Goal: Consume media (video, audio): Consume media (video, audio)

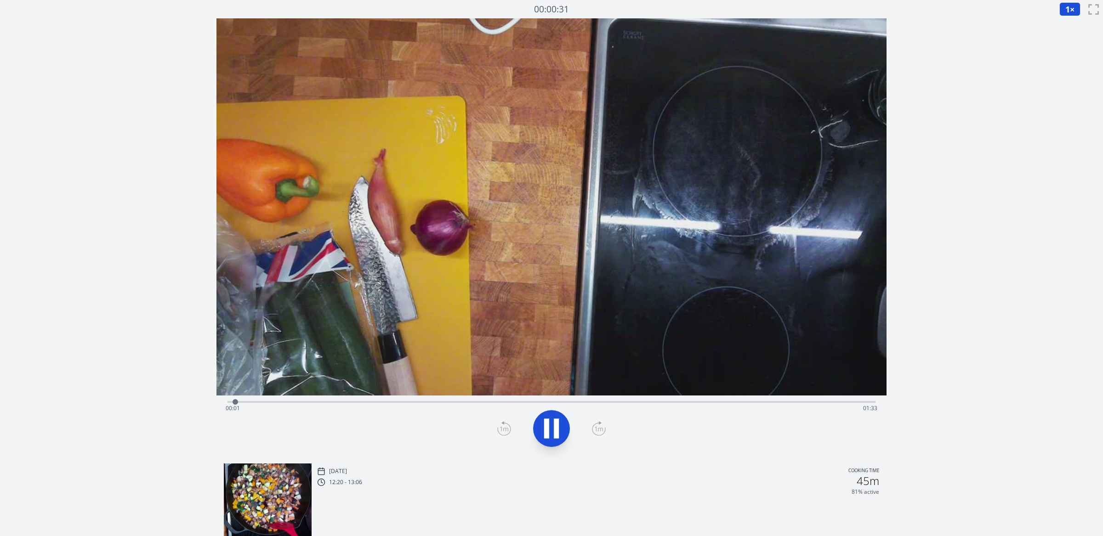
click at [387, 404] on div "Time elapsed: 00:01 Time remaining: 01:33" at bounding box center [552, 408] width 652 height 15
click at [459, 394] on video at bounding box center [551, 206] width 671 height 377
click at [481, 401] on div "Time elapsed: 00:34 Time remaining: 01:00" at bounding box center [552, 408] width 652 height 15
click at [540, 395] on video at bounding box center [551, 206] width 671 height 377
click at [555, 405] on div "Time elapsed: 00:37 Time remaining: 00:56" at bounding box center [552, 408] width 652 height 15
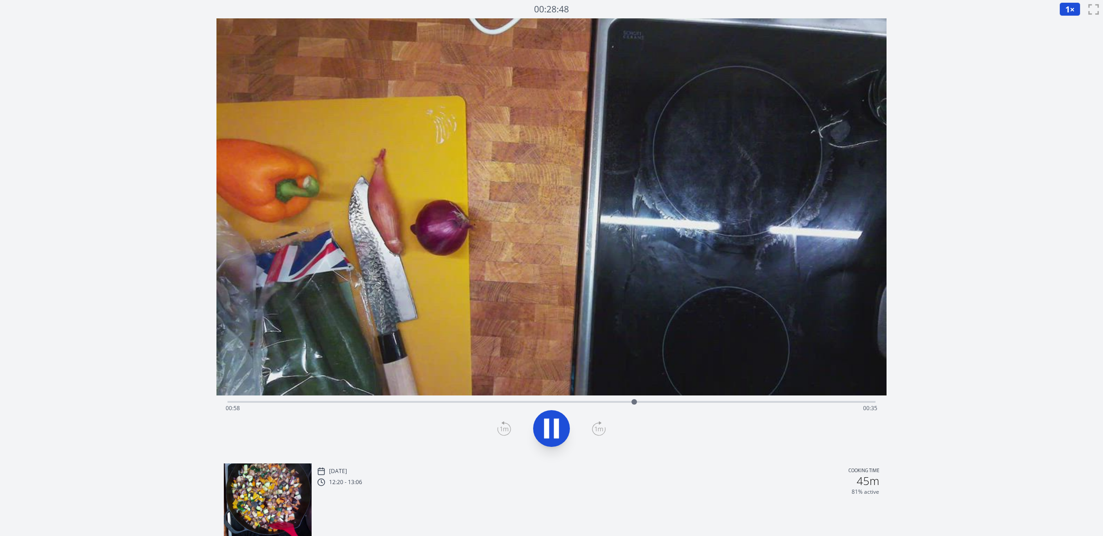
click at [689, 402] on div "Time elapsed: 00:58 Time remaining: 00:35" at bounding box center [552, 408] width 652 height 15
click at [752, 400] on div "Time elapsed: 01:07 Time remaining: 00:27" at bounding box center [551, 401] width 648 height 11
click at [817, 402] on div "Time elapsed: 01:19 Time remaining: 00:15" at bounding box center [552, 408] width 652 height 15
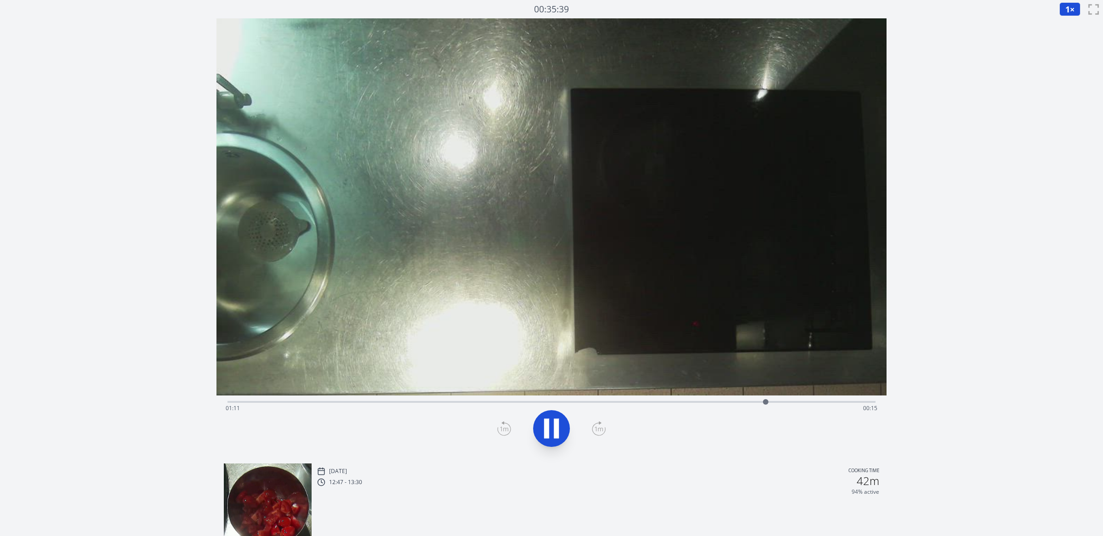
click at [801, 278] on video at bounding box center [551, 206] width 671 height 377
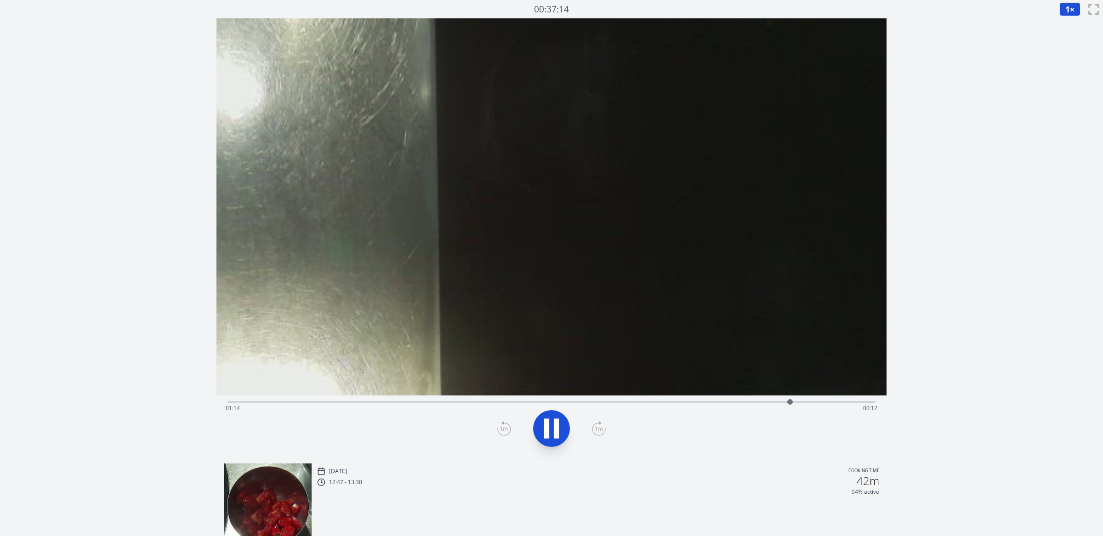
drag, startPoint x: 801, startPoint y: 278, endPoint x: 486, endPoint y: 220, distance: 320.0
click at [486, 220] on video at bounding box center [400, 188] width 1210 height 681
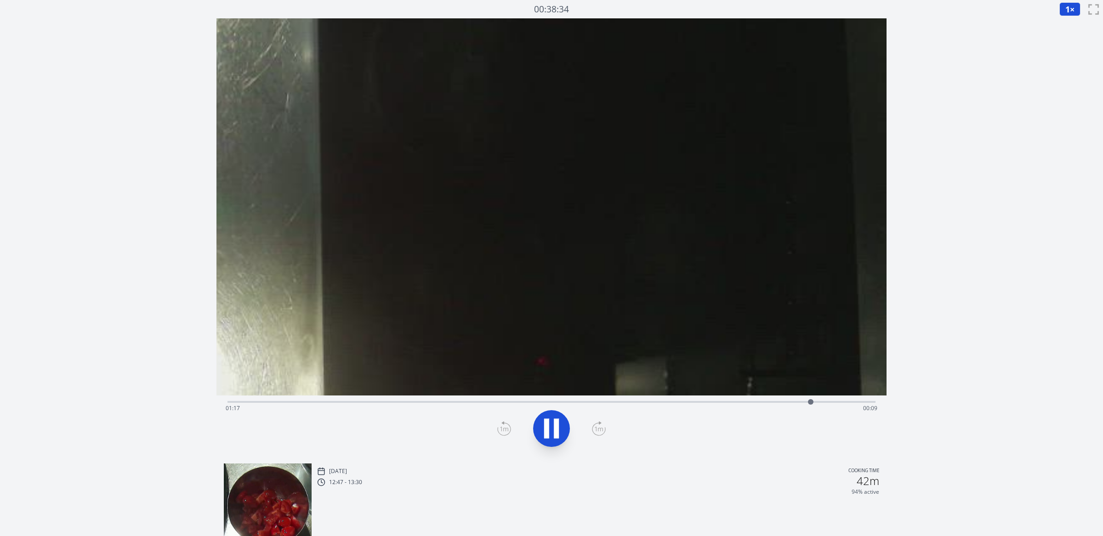
click at [1067, 14] on span "1" at bounding box center [1067, 9] width 5 height 11
click at [1063, 23] on li "0.25×" at bounding box center [1072, 22] width 26 height 15
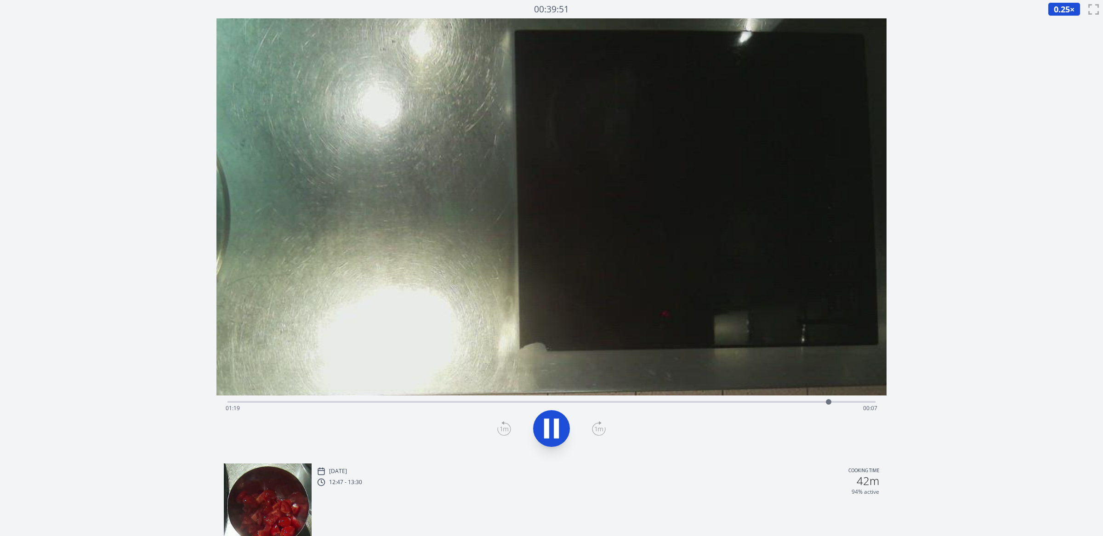
click at [803, 408] on div "Time elapsed: 01:19 Time remaining: 00:07" at bounding box center [552, 408] width 652 height 15
click at [795, 402] on div "Time elapsed: 01:16 Time remaining: 00:10" at bounding box center [552, 408] width 652 height 15
click at [768, 250] on video at bounding box center [491, 173] width 808 height 454
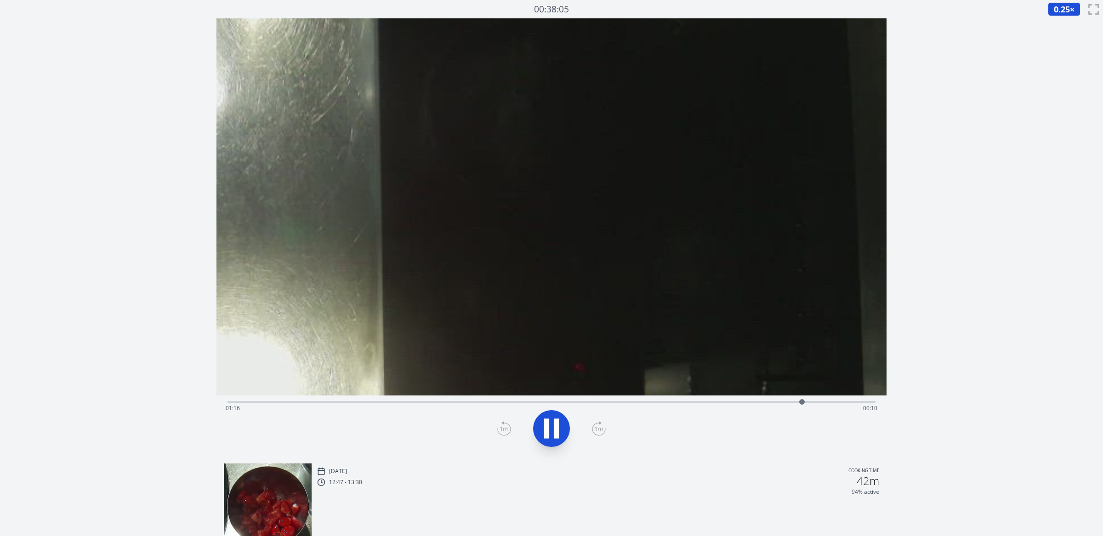
drag, startPoint x: 608, startPoint y: 257, endPoint x: 396, endPoint y: 261, distance: 212.8
click at [396, 261] on video at bounding box center [347, 179] width 1080 height 608
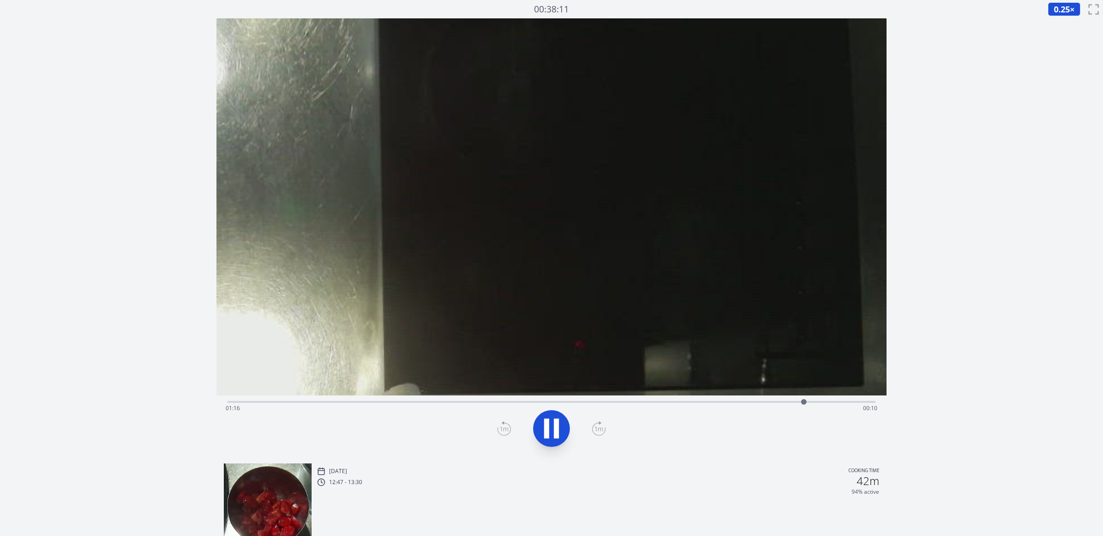
drag, startPoint x: 475, startPoint y: 279, endPoint x: 453, endPoint y: 258, distance: 29.6
click at [453, 258] on video at bounding box center [347, 157] width 1080 height 608
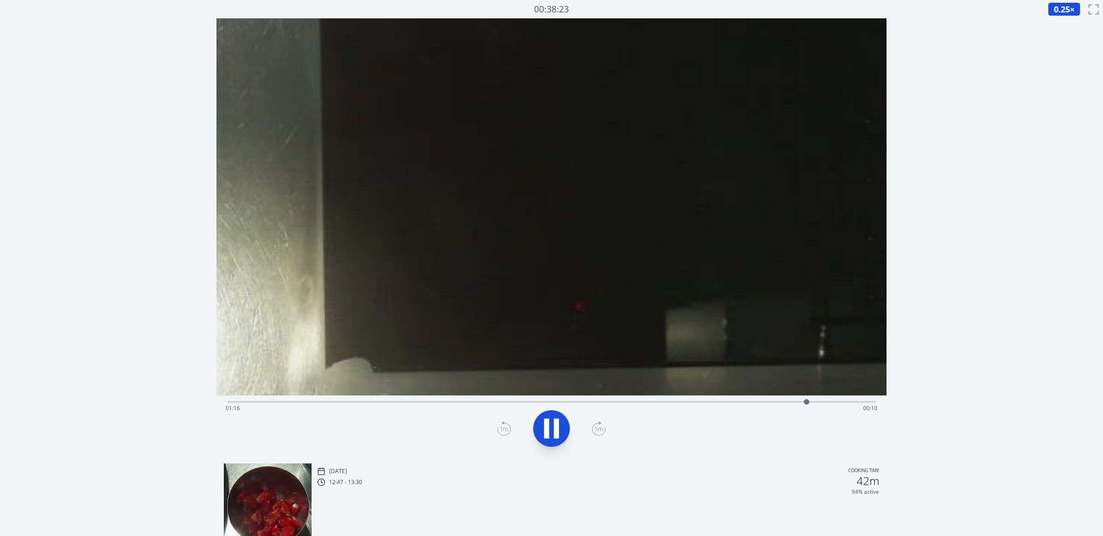
drag, startPoint x: 556, startPoint y: 265, endPoint x: 484, endPoint y: 168, distance: 120.2
click at [484, 168] on video at bounding box center [276, 61] width 1414 height 796
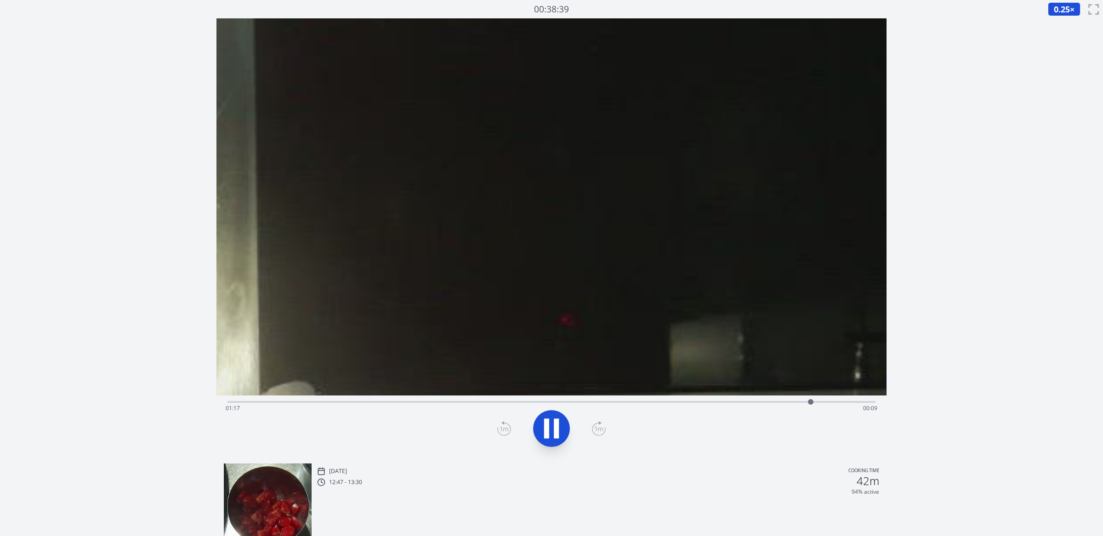
drag, startPoint x: 501, startPoint y: 183, endPoint x: 427, endPoint y: 145, distance: 84.1
click at [427, 145] on video at bounding box center [200, 23] width 1704 height 959
click at [556, 438] on icon at bounding box center [556, 429] width 5 height 20
click at [556, 438] on icon at bounding box center [552, 429] width 26 height 26
click at [556, 438] on icon at bounding box center [556, 429] width 5 height 20
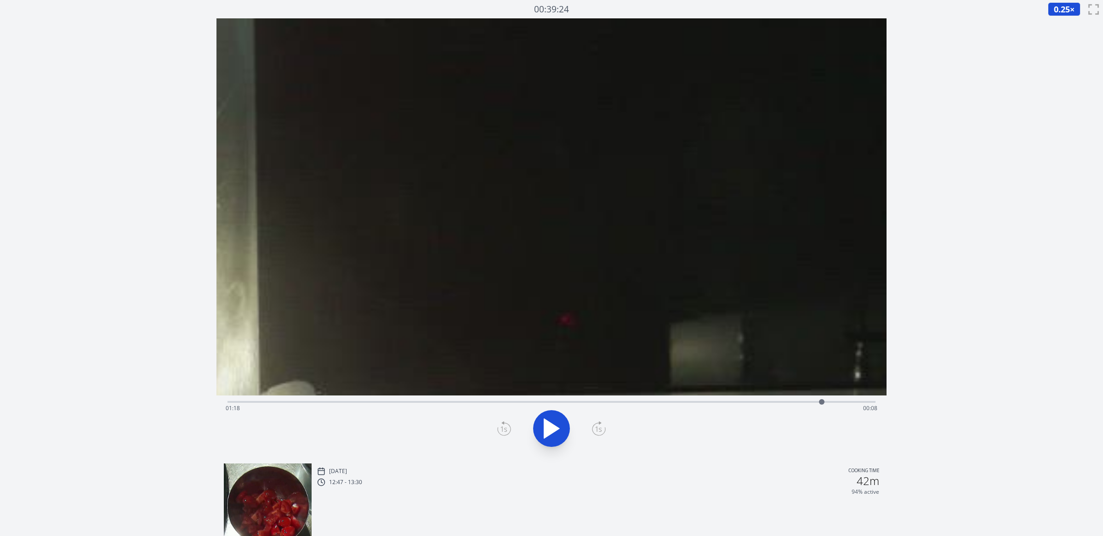
click at [556, 438] on icon at bounding box center [552, 429] width 26 height 26
click at [556, 438] on icon at bounding box center [556, 429] width 5 height 20
click at [556, 438] on icon at bounding box center [552, 429] width 26 height 26
click at [556, 438] on icon at bounding box center [556, 429] width 5 height 20
click at [556, 438] on icon at bounding box center [552, 429] width 26 height 26
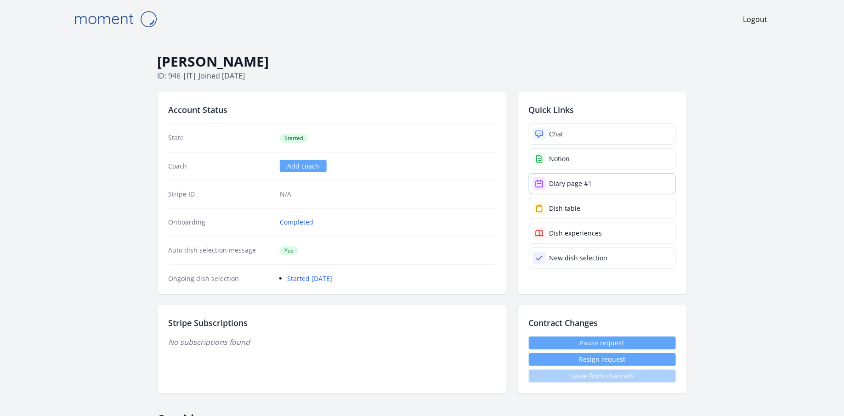
click at [582, 188] on link "Diary page #1" at bounding box center [602, 183] width 147 height 21
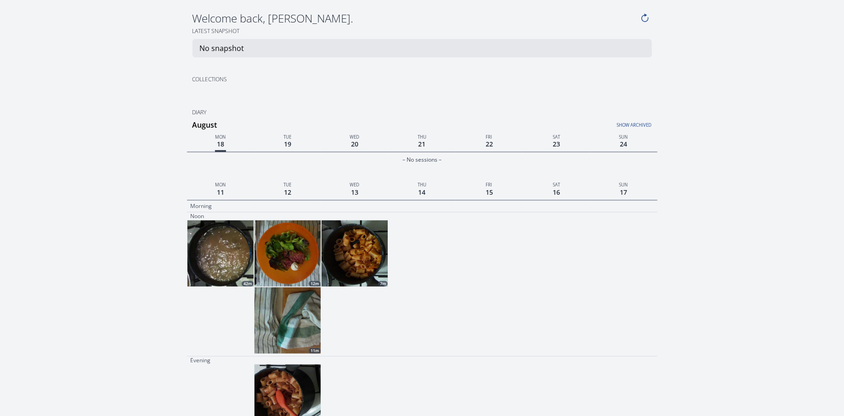
click at [356, 259] on img at bounding box center [355, 254] width 66 height 66
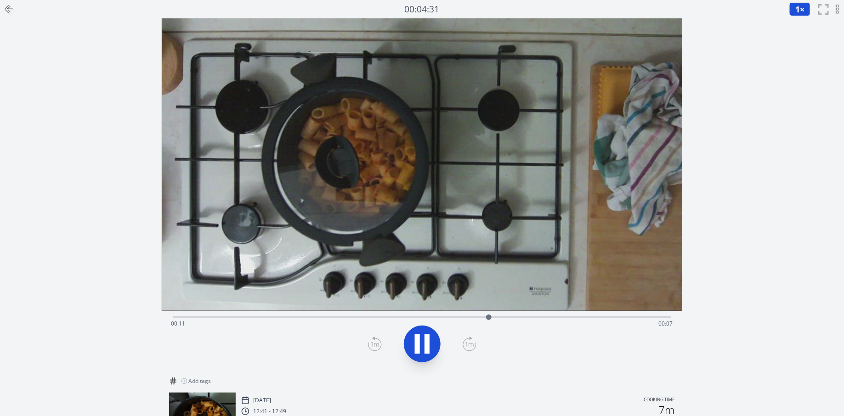
click at [4, 7] on icon at bounding box center [9, 9] width 11 height 11
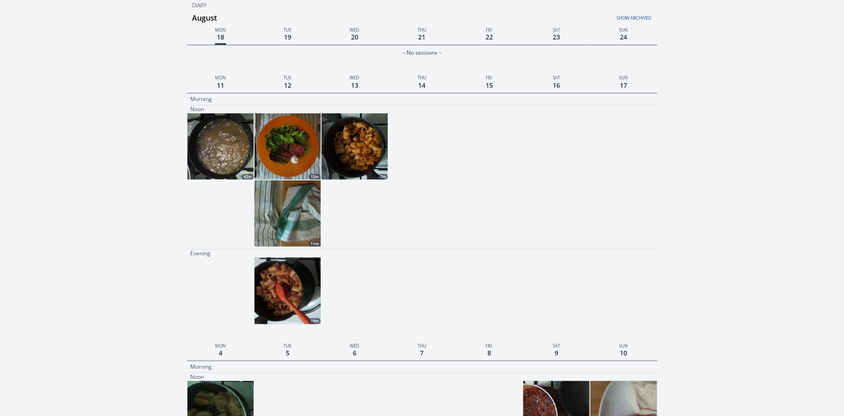
scroll to position [111, 0]
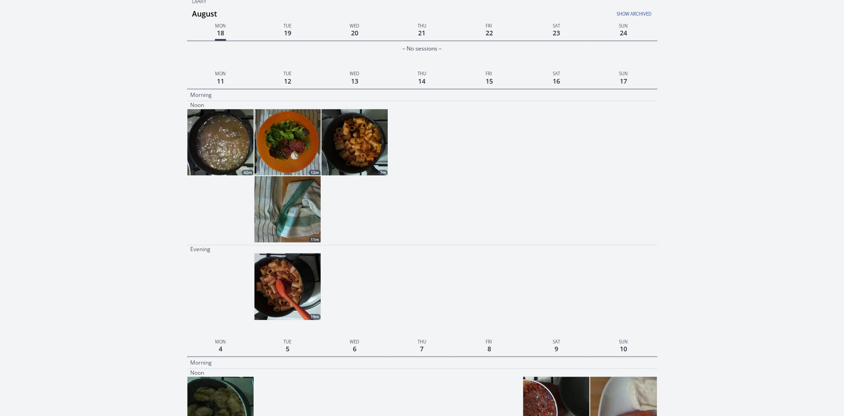
click at [296, 273] on img at bounding box center [288, 287] width 66 height 66
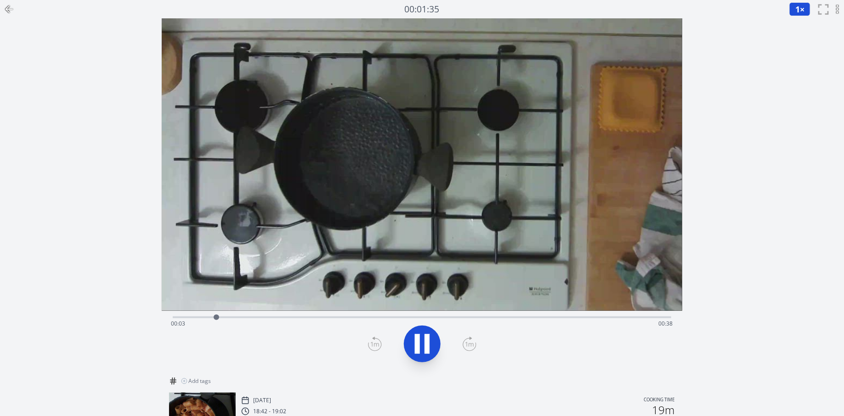
click at [270, 317] on div "Time elapsed: 00:03 Time remaining: 00:38" at bounding box center [422, 324] width 502 height 15
click at [359, 310] on video at bounding box center [422, 164] width 521 height 293
click at [401, 324] on div "Time elapsed: 00:09 Time remaining: 00:33" at bounding box center [422, 324] width 502 height 15
click at [477, 323] on div "Time elapsed: 00:19 Time remaining: 00:22" at bounding box center [422, 324] width 502 height 15
click at [551, 321] on div "Time elapsed: 00:25 Time remaining: 00:16" at bounding box center [422, 324] width 502 height 15
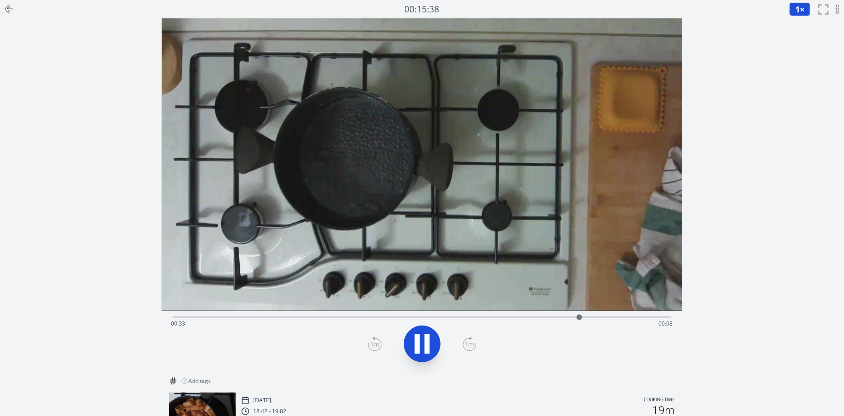
click at [5, 8] on icon at bounding box center [9, 9] width 11 height 11
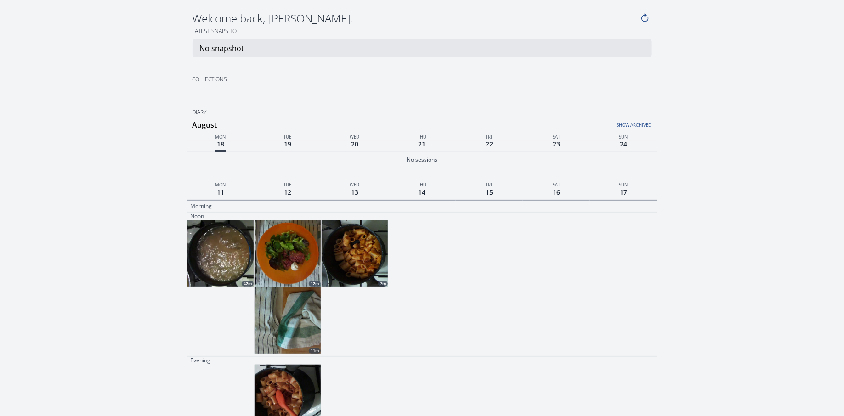
scroll to position [111, 0]
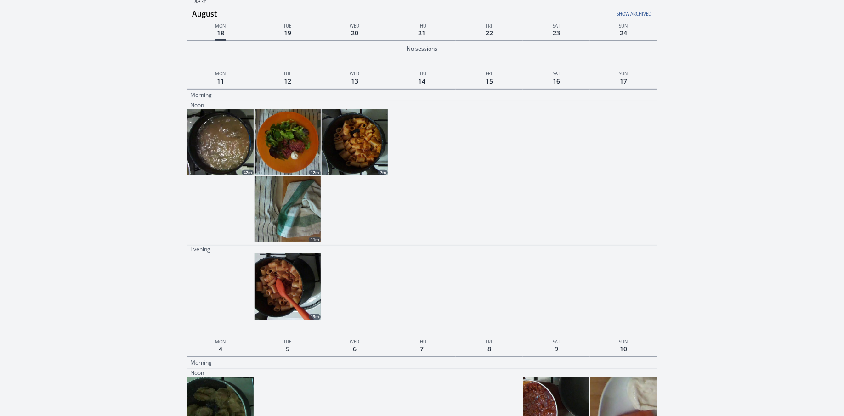
click at [289, 153] on img at bounding box center [288, 142] width 66 height 66
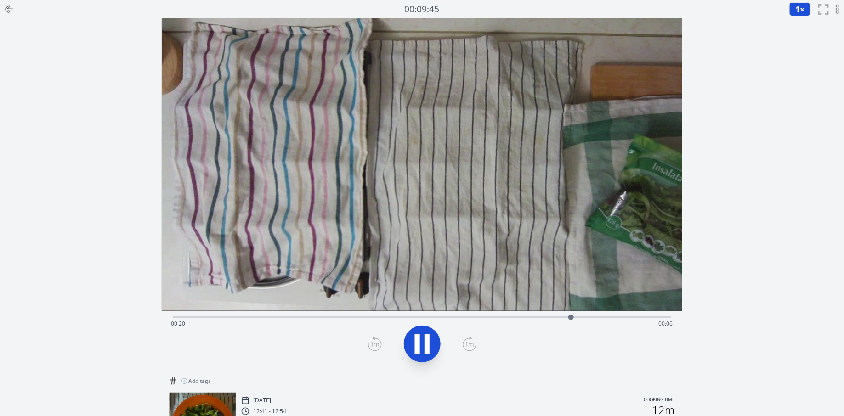
click at [10, 11] on icon at bounding box center [9, 9] width 11 height 11
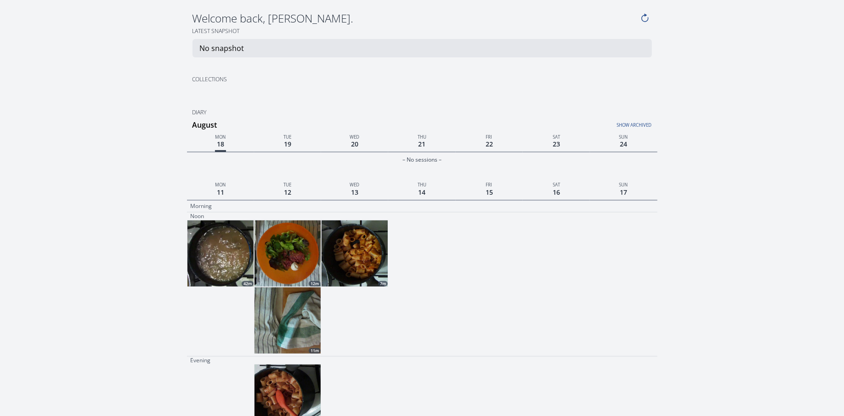
scroll to position [111, 0]
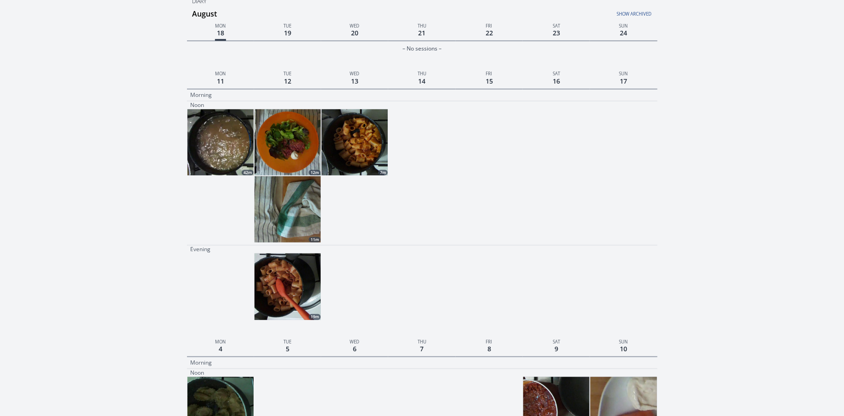
click at [289, 208] on img at bounding box center [288, 209] width 66 height 66
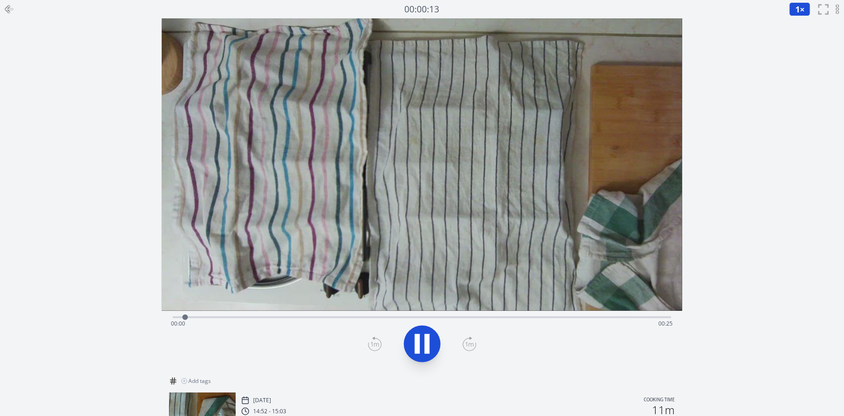
click at [313, 319] on div "Time elapsed: 00:00 Time remaining: 00:25" at bounding box center [422, 324] width 502 height 15
click at [478, 319] on div "Time elapsed: 00:09 Time remaining: 00:16" at bounding box center [422, 324] width 502 height 15
click at [6, 2] on div at bounding box center [9, 9] width 18 height 18
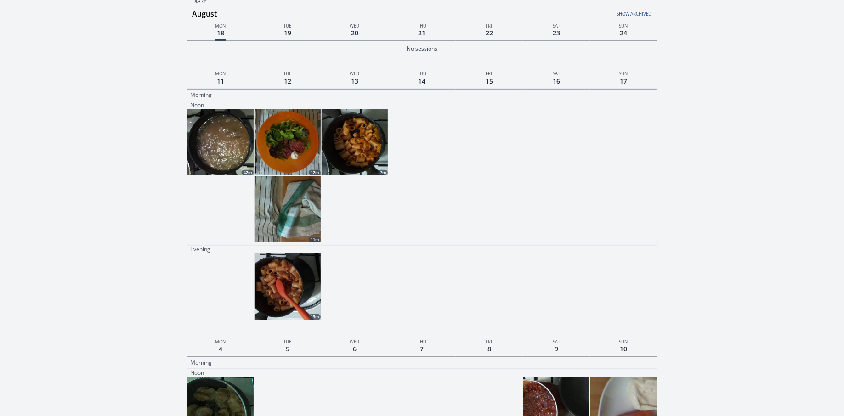
click at [221, 148] on img at bounding box center [221, 142] width 66 height 66
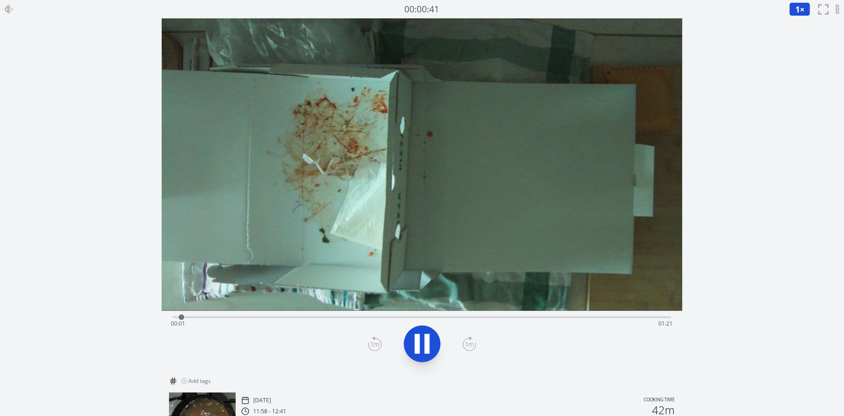
click at [431, 323] on div "Time elapsed: 00:01 Time remaining: 01:21" at bounding box center [422, 324] width 502 height 15
click at [10, 7] on icon at bounding box center [9, 9] width 11 height 11
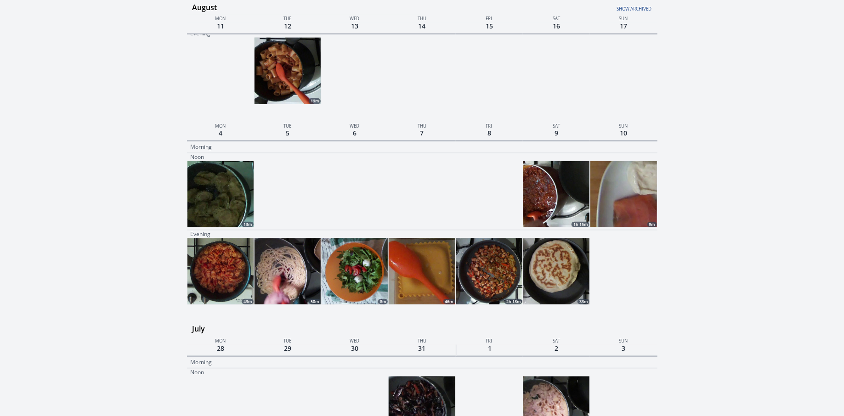
scroll to position [331, 0]
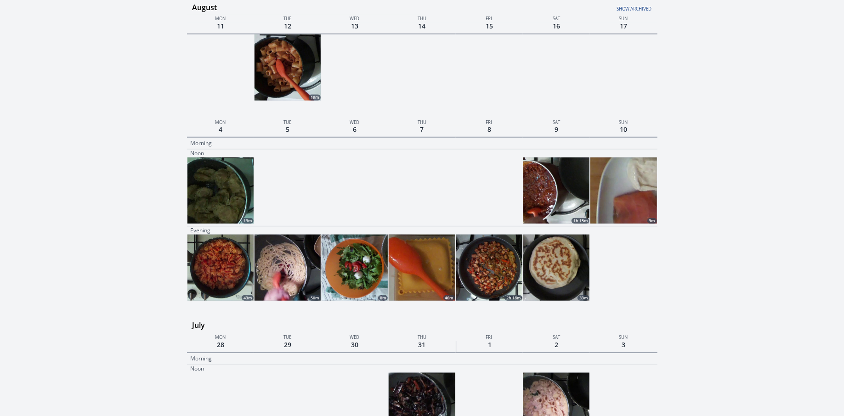
click at [651, 204] on img at bounding box center [624, 191] width 66 height 66
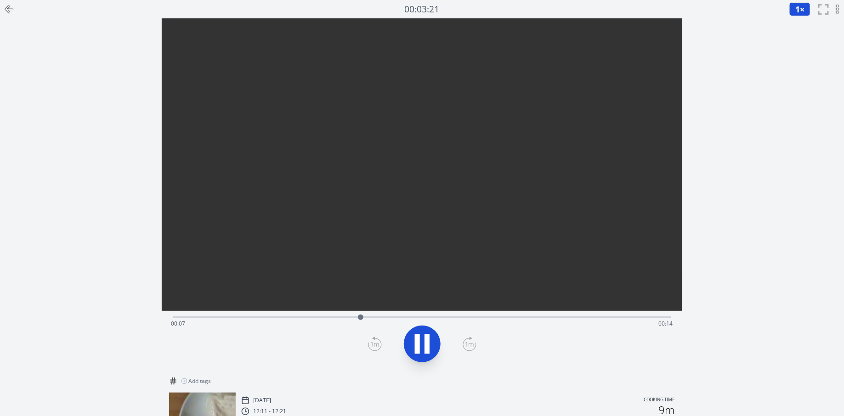
click at [532, 318] on div "Time elapsed: 00:07 Time remaining: 00:14" at bounding box center [422, 324] width 502 height 15
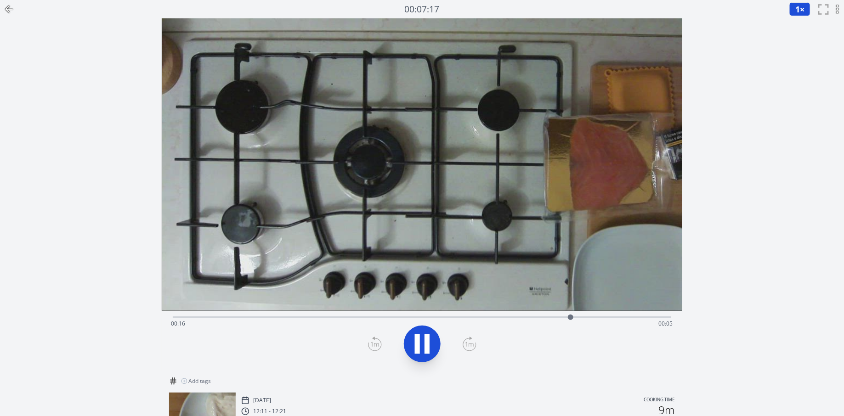
click at [12, 10] on icon at bounding box center [9, 9] width 11 height 11
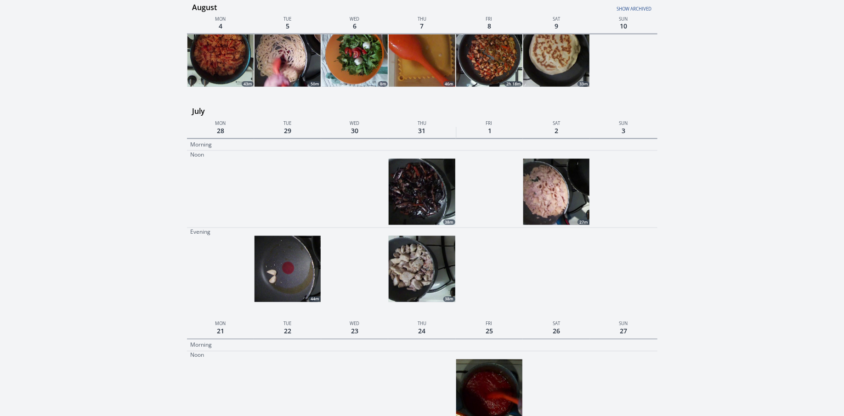
scroll to position [635, 0]
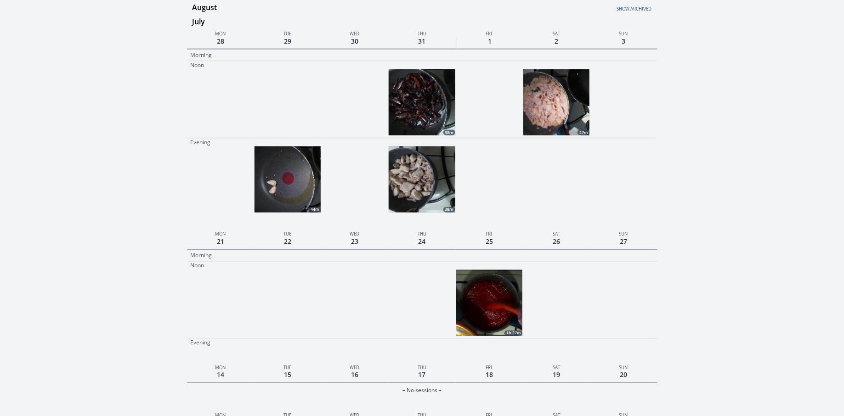
click at [547, 119] on img at bounding box center [556, 102] width 66 height 66
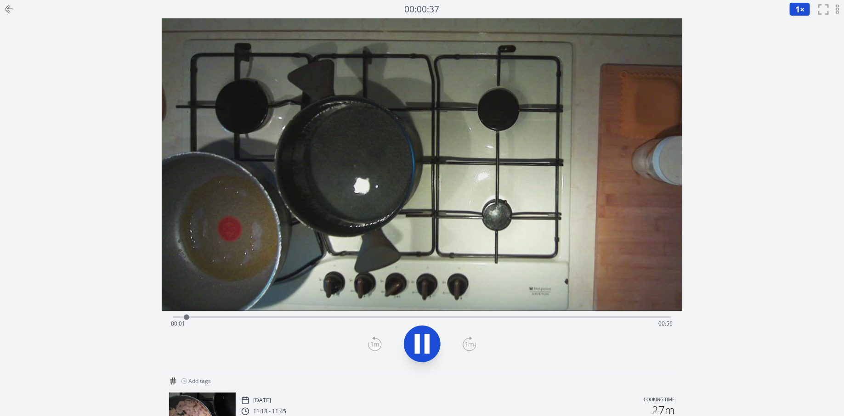
click at [287, 315] on div "Time elapsed: 00:01 Time remaining: 00:56" at bounding box center [422, 316] width 499 height 11
click at [363, 318] on div "Time elapsed: 00:13 Time remaining: 00:44" at bounding box center [422, 324] width 502 height 15
click at [413, 317] on div "Time elapsed: 00:22 Time remaining: 00:36" at bounding box center [422, 324] width 502 height 15
click at [504, 315] on div "Time elapsed: 00:28 Time remaining: 00:30" at bounding box center [422, 316] width 499 height 11
click at [490, 316] on div "Time elapsed: 00:40 Time remaining: 00:17" at bounding box center [422, 316] width 499 height 11
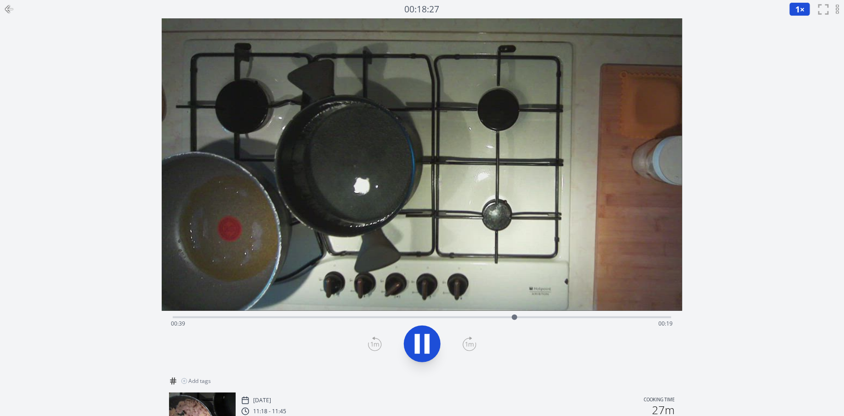
click at [456, 313] on div "Time elapsed: 00:39 Time remaining: 00:19" at bounding box center [422, 316] width 499 height 11
click at [470, 317] on div "Time elapsed: 00:33 Time remaining: 00:24" at bounding box center [422, 318] width 499 height 2
click at [7, 6] on icon at bounding box center [9, 9] width 11 height 11
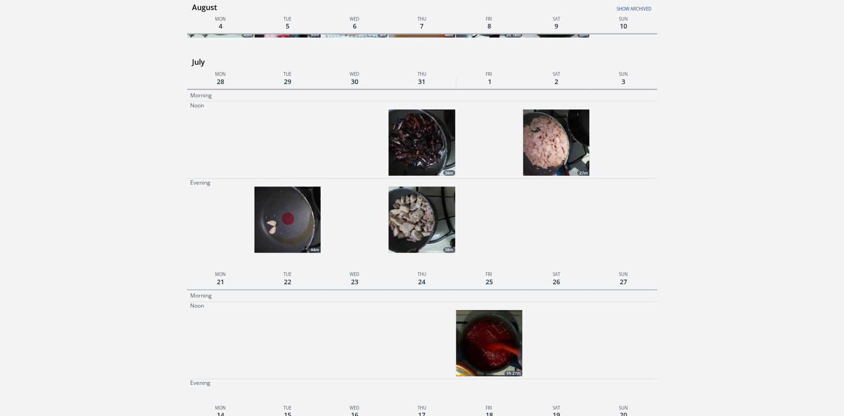
scroll to position [597, 0]
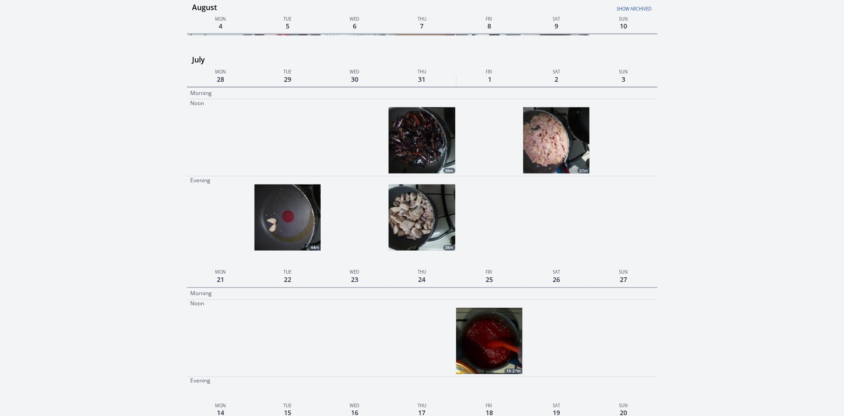
click at [417, 226] on img at bounding box center [422, 218] width 66 height 66
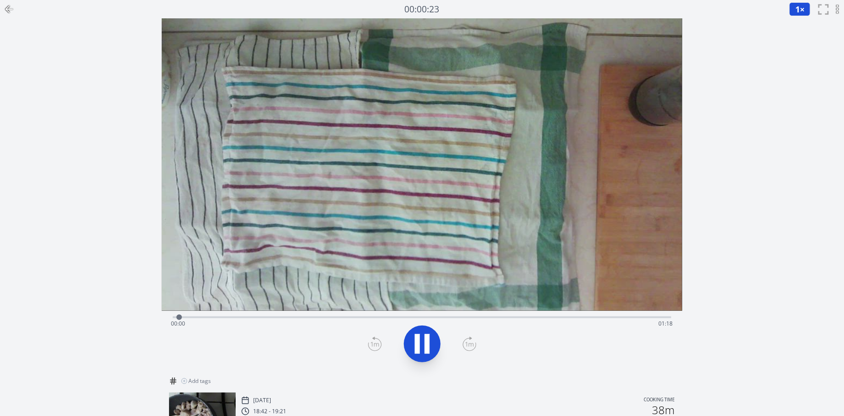
click at [234, 318] on div "Time elapsed: 00:00 Time remaining: 01:18" at bounding box center [422, 324] width 502 height 15
click at [294, 315] on div "Time elapsed: 00:10 Time remaining: 01:08" at bounding box center [422, 316] width 499 height 11
click at [344, 324] on div "Time elapsed: 00:19 Time remaining: 00:59" at bounding box center [422, 324] width 502 height 15
click at [403, 323] on div "Time elapsed: 00:27 Time remaining: 00:51" at bounding box center [422, 324] width 502 height 15
click at [490, 316] on div "Time elapsed: 00:36 Time remaining: 00:42" at bounding box center [422, 316] width 499 height 11
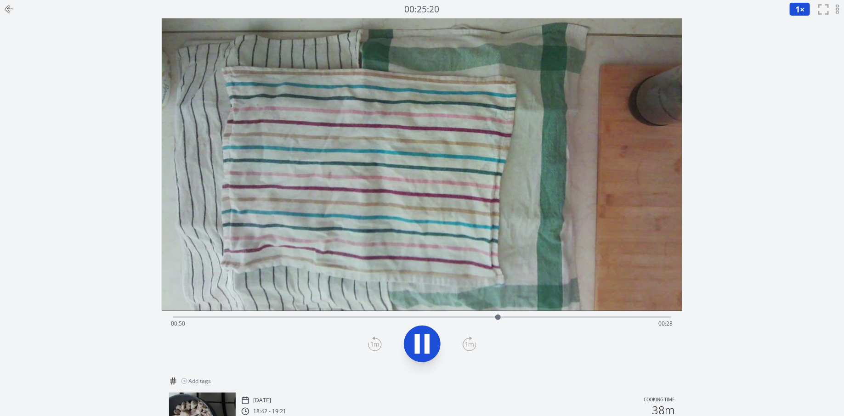
click at [537, 317] on div "Time elapsed: 00:50 Time remaining: 00:28" at bounding box center [422, 324] width 502 height 15
click at [608, 315] on div "Time elapsed: 01:02 Time remaining: 00:16" at bounding box center [422, 316] width 499 height 11
click at [637, 318] on div "Time elapsed: 01:08 Time remaining: 00:10" at bounding box center [422, 324] width 502 height 15
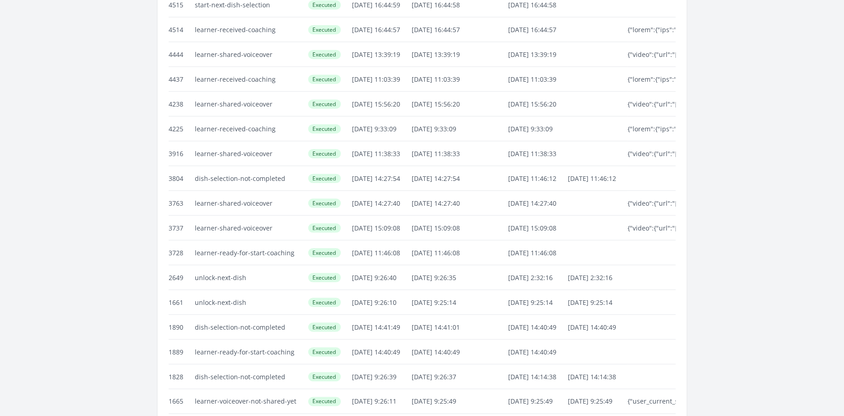
scroll to position [2162, 0]
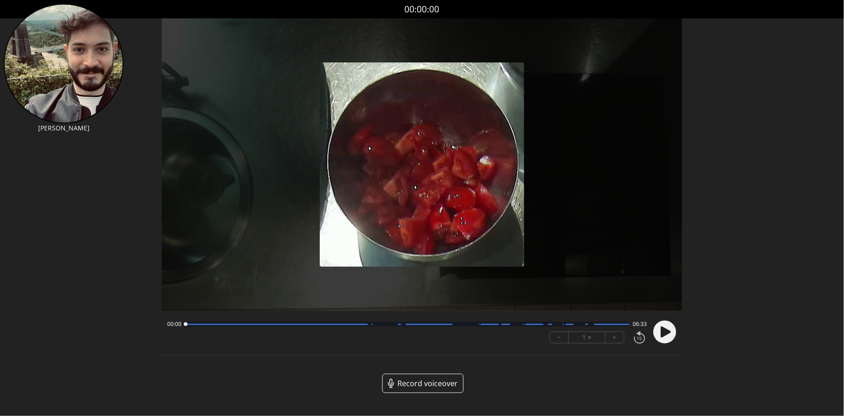
click at [428, 200] on img at bounding box center [422, 165] width 205 height 205
click at [672, 341] on icon at bounding box center [665, 332] width 24 height 24
click at [460, 330] on div "00:01 06:32 − 1 × +" at bounding box center [406, 332] width 484 height 31
click at [460, 330] on div "00:01 06:31 − 1 × +" at bounding box center [406, 332] width 484 height 31
click at [466, 325] on div at bounding box center [407, 324] width 444 height 5
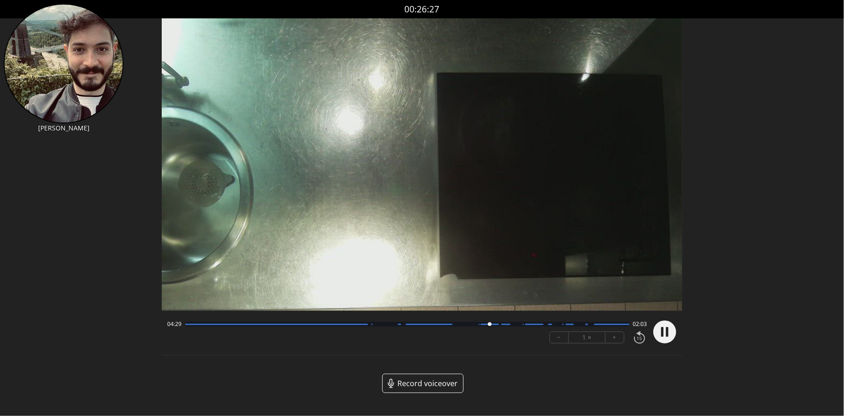
click at [518, 326] on div at bounding box center [407, 324] width 444 height 5
click at [579, 328] on div "− 1 × +" at bounding box center [597, 337] width 102 height 19
click at [580, 326] on div at bounding box center [407, 324] width 444 height 5
